Goal: Task Accomplishment & Management: Use online tool/utility

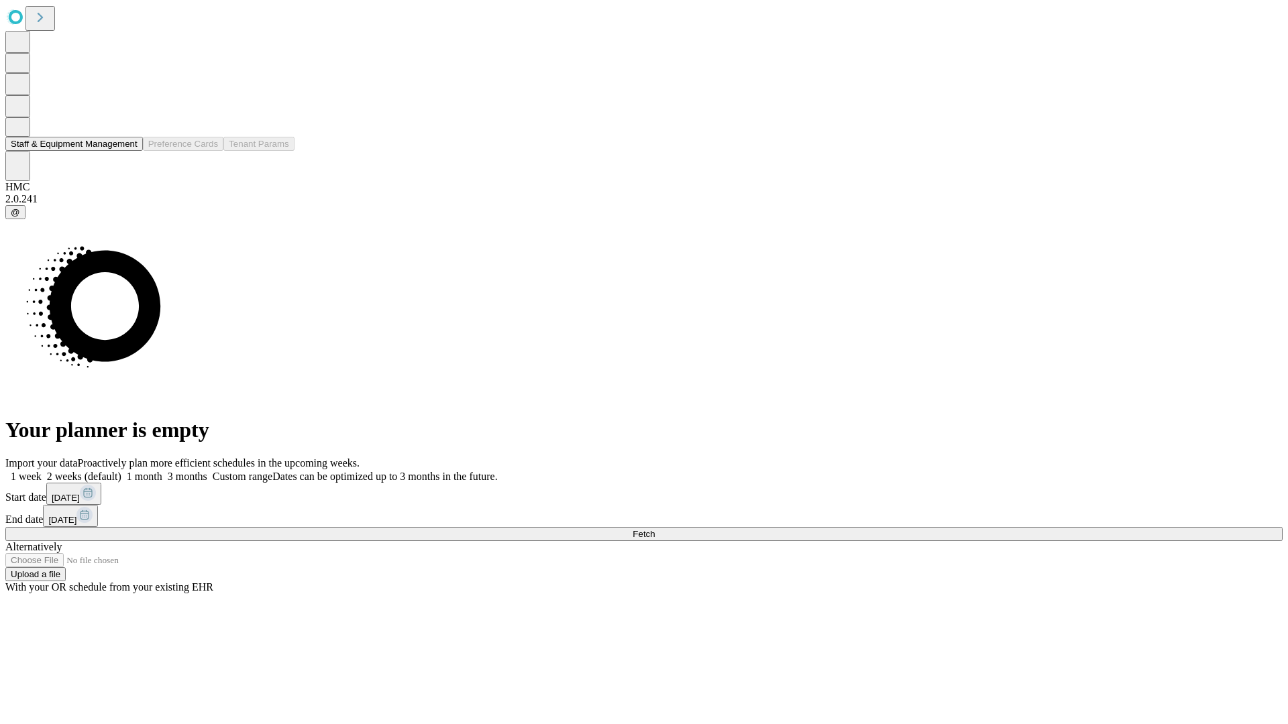
click at [125, 151] on button "Staff & Equipment Management" at bounding box center [73, 144] width 137 height 14
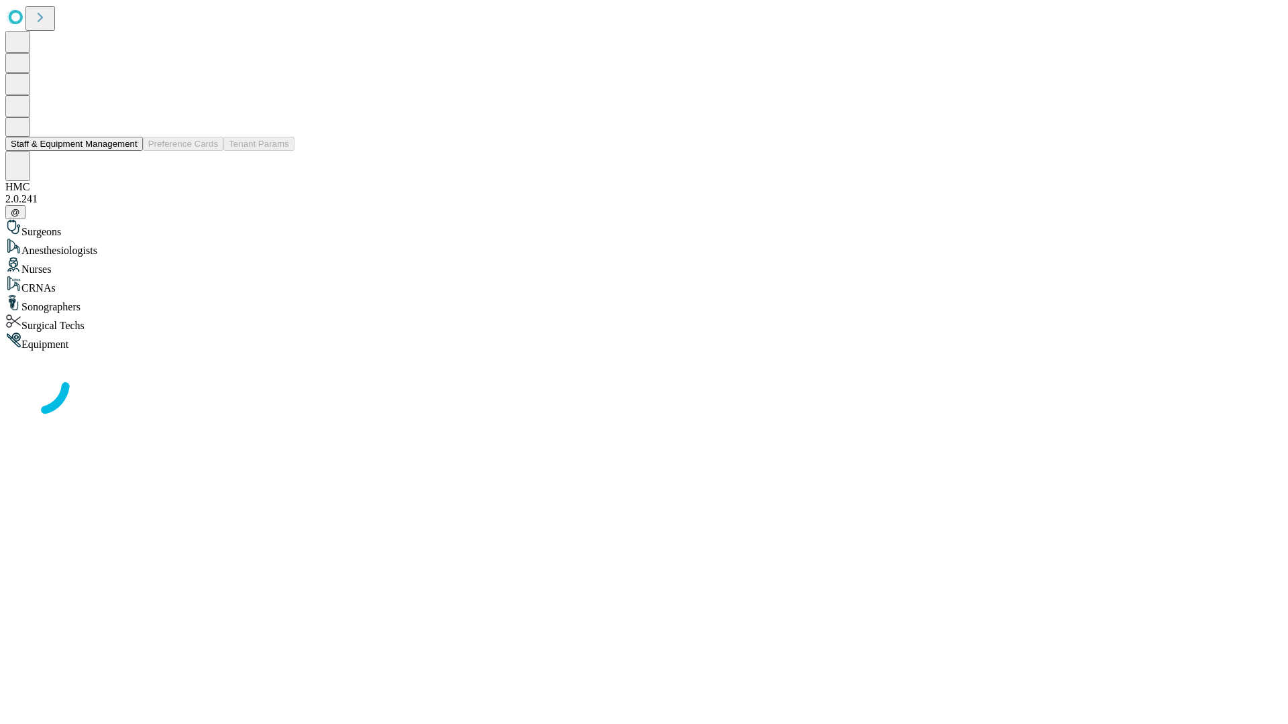
click at [128, 151] on button "Staff & Equipment Management" at bounding box center [73, 144] width 137 height 14
